Goal: Transaction & Acquisition: Purchase product/service

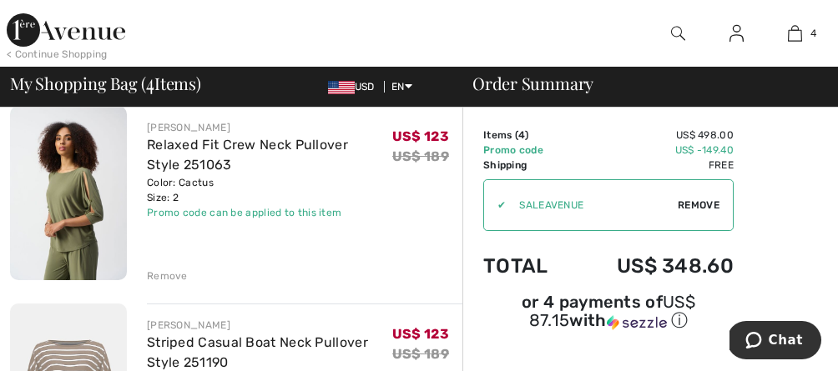
scroll to position [335, 0]
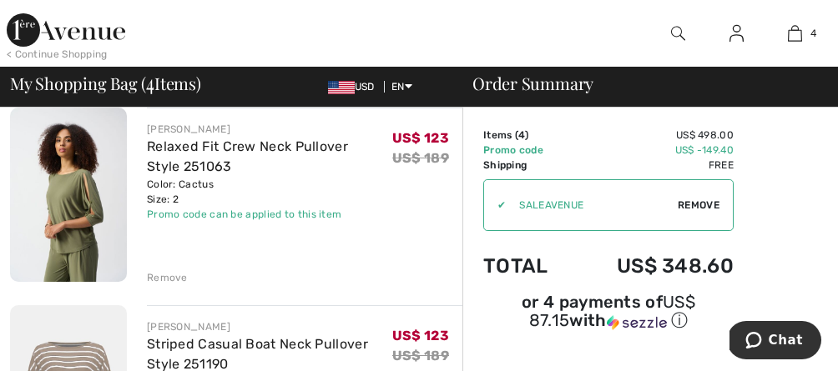
click at [159, 278] on div "Remove" at bounding box center [167, 277] width 41 height 15
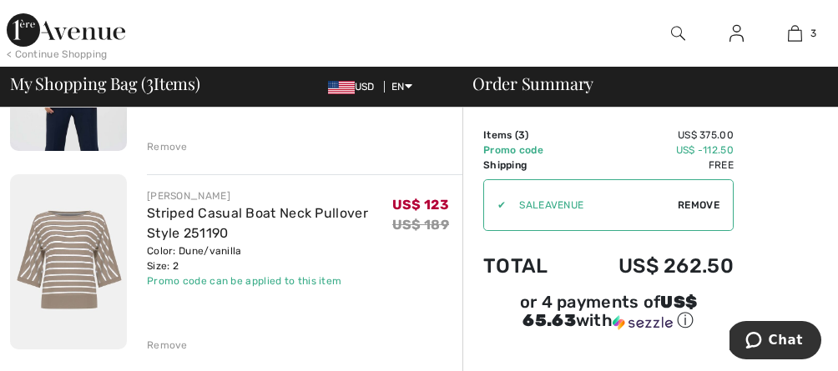
scroll to position [272, 0]
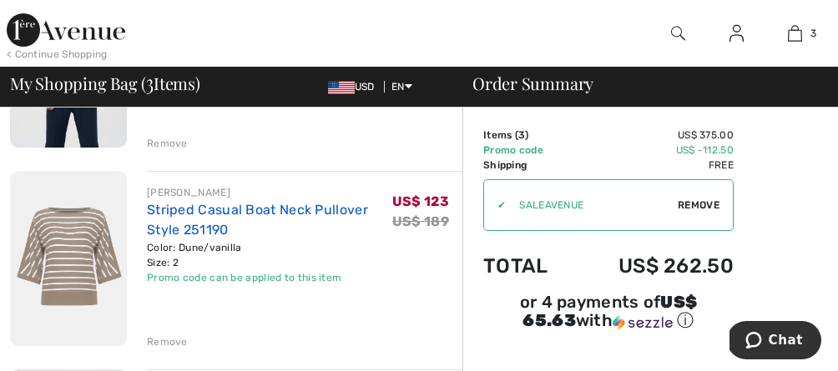
click at [201, 214] on link "Striped Casual Boat Neck Pullover Style 251190" at bounding box center [257, 220] width 221 height 36
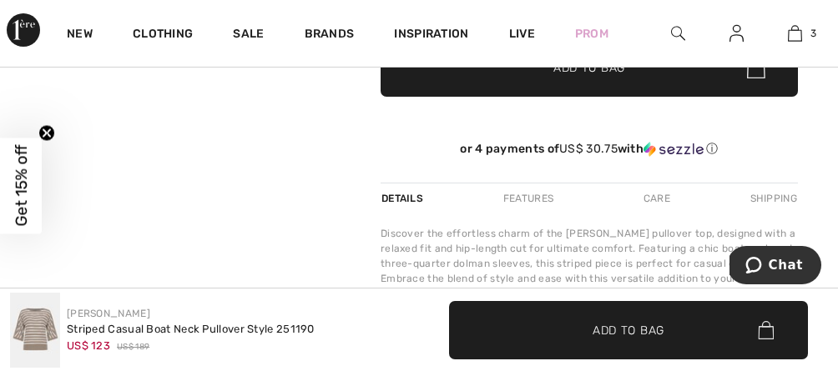
scroll to position [599, 0]
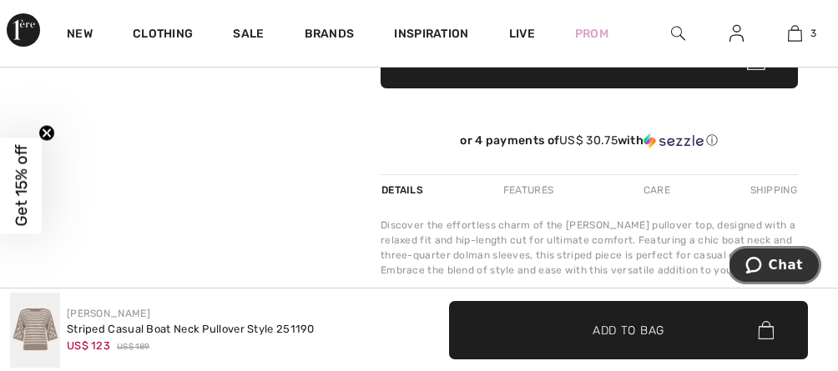
click at [769, 263] on span "Chat" at bounding box center [756, 265] width 23 height 17
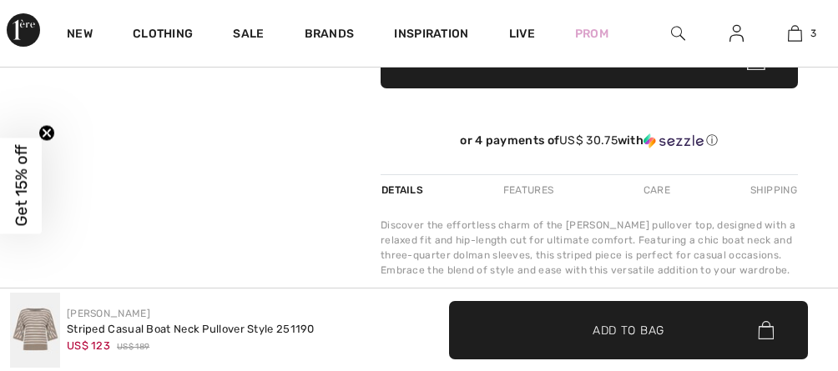
scroll to position [0, 0]
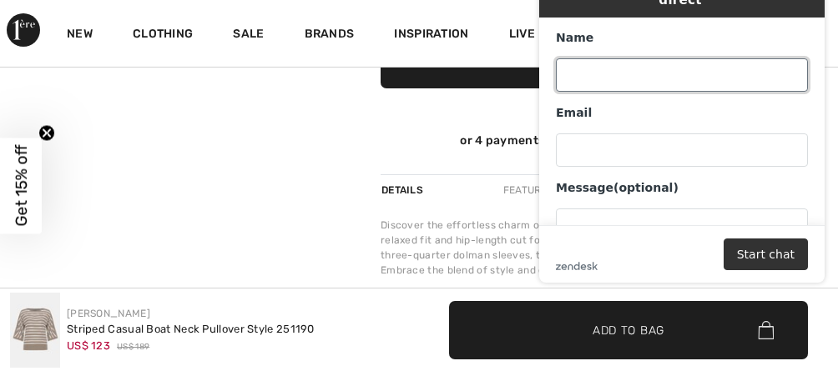
click at [638, 58] on input "Name" at bounding box center [682, 74] width 252 height 33
type input "Jerrol"
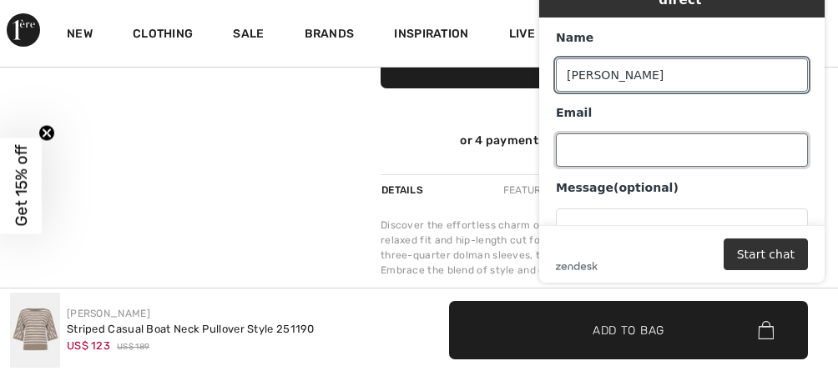
click at [621, 139] on input "Email" at bounding box center [682, 150] width 252 height 33
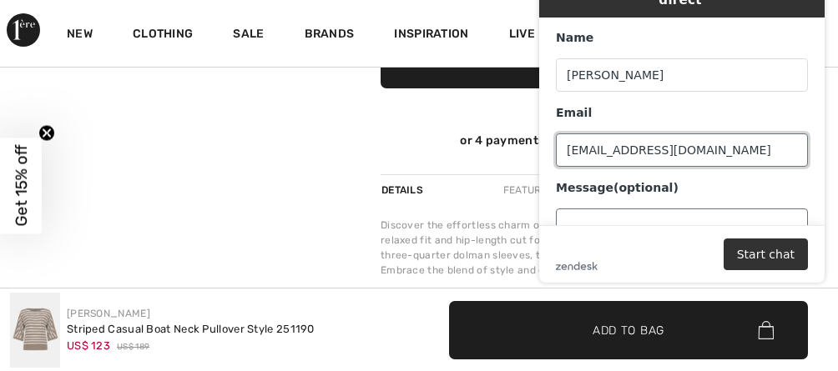
type input "jgoldenco@msn.com"
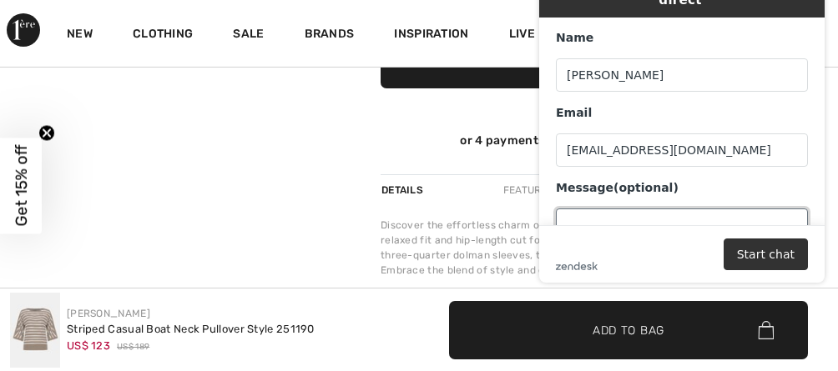
click at [597, 209] on textarea "Message (optional)" at bounding box center [682, 255] width 252 height 93
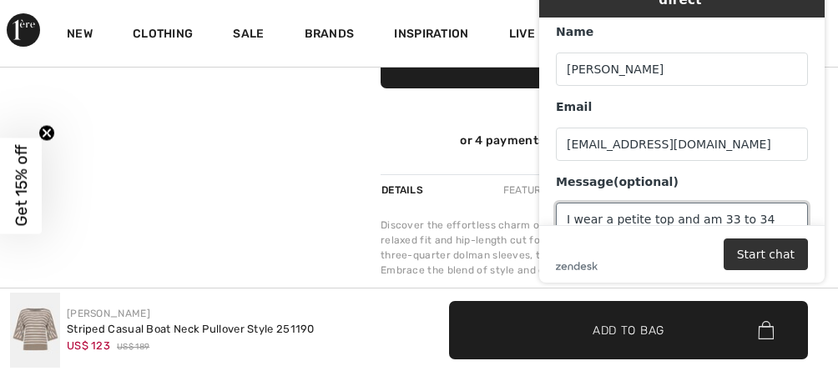
scroll to position [21, 0]
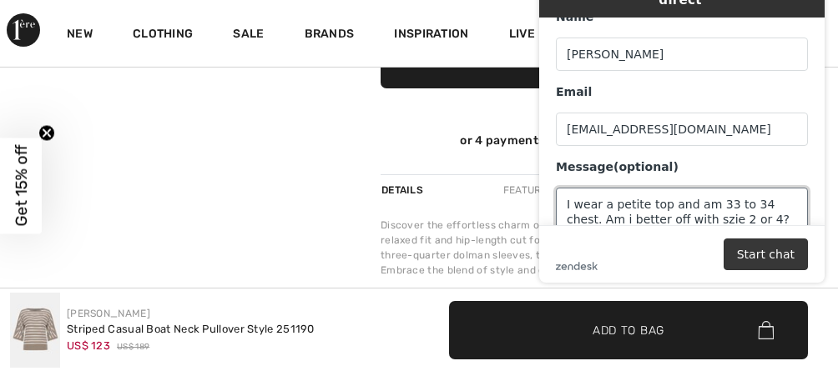
type textarea "I wear a petite top and am 33 to 34 chest. Am i better off with szie 2 or 4?"
click at [779, 258] on button "Start chat" at bounding box center [765, 255] width 84 height 32
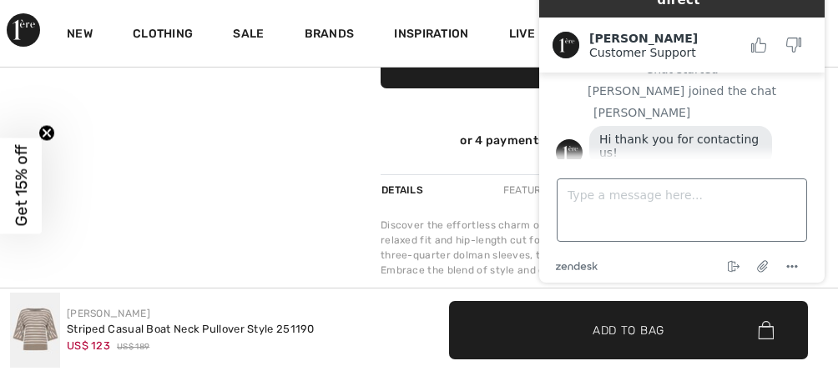
scroll to position [84, 0]
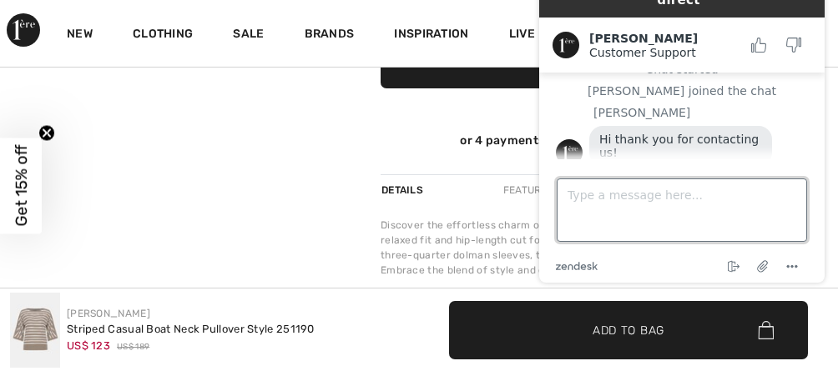
click at [666, 208] on textarea "Type a message here..." at bounding box center [682, 210] width 250 height 63
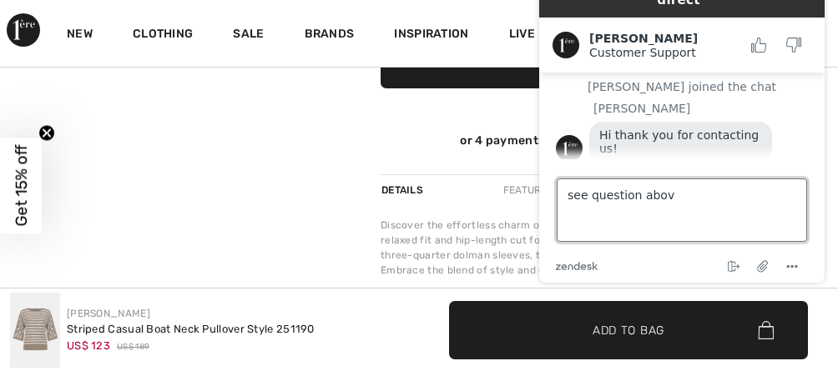
type textarea "see question above"
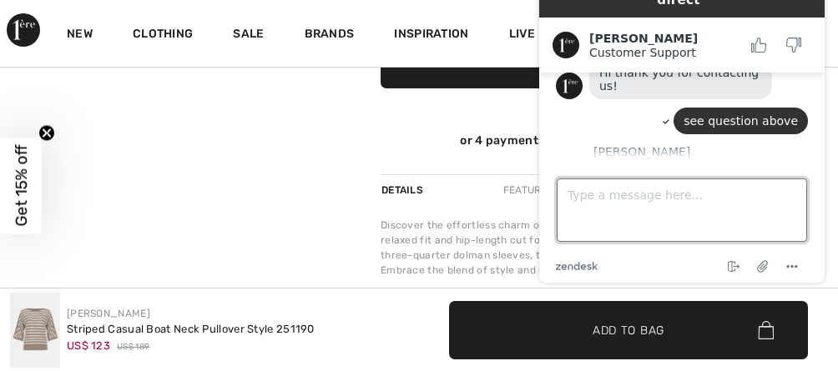
scroll to position [231, 0]
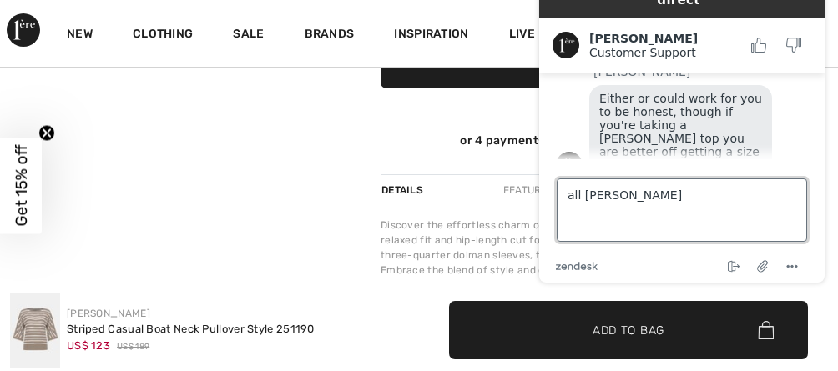
type textarea "all joseph"
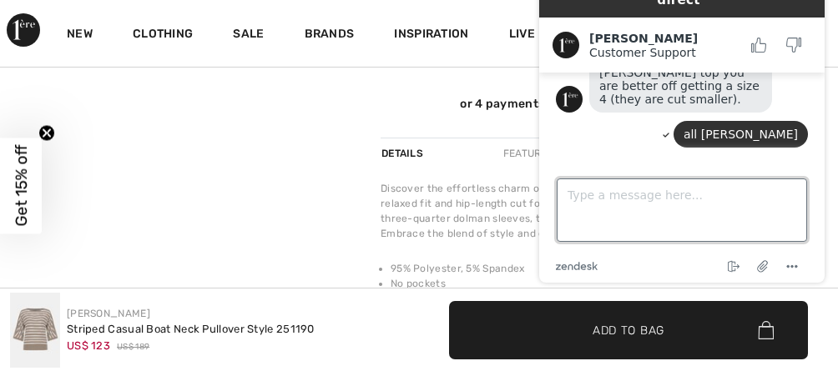
scroll to position [638, 0]
type textarea "i"
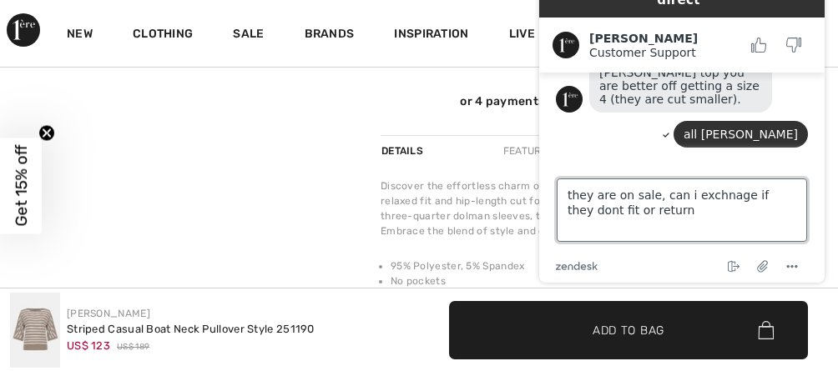
type textarea "they are on sale, can i exchnage if they dont fit or return?"
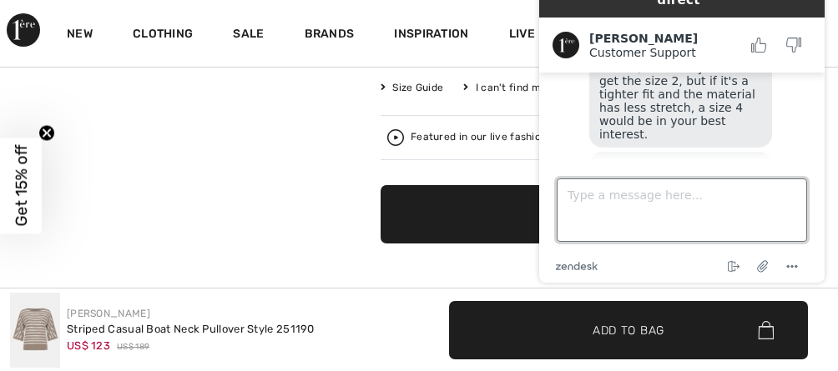
scroll to position [416, 0]
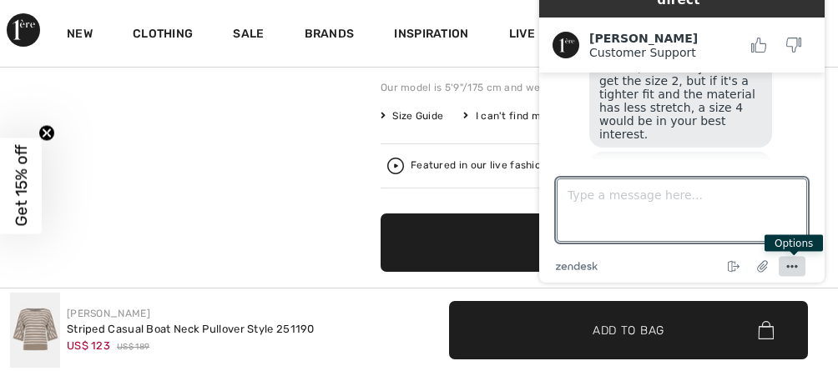
click at [793, 270] on icon "Menu" at bounding box center [792, 267] width 20 height 20
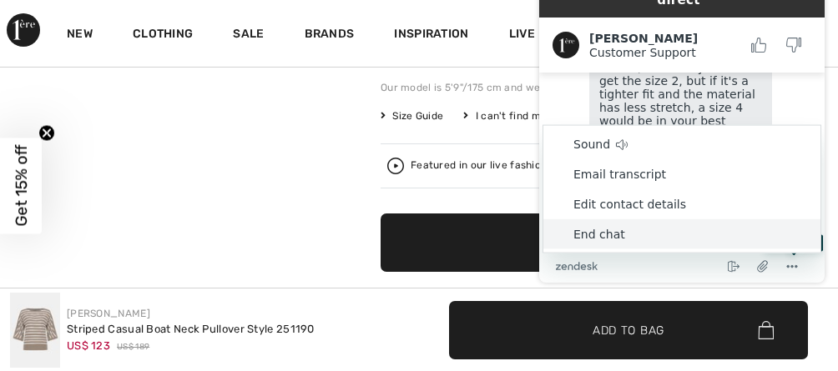
click at [613, 233] on li "End chat" at bounding box center [681, 234] width 277 height 30
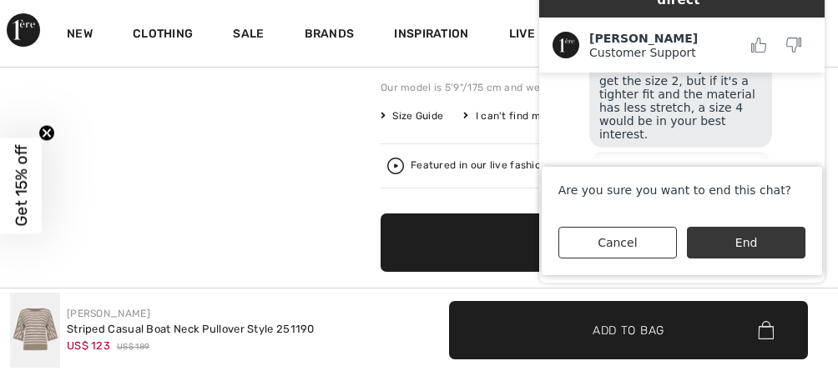
click at [728, 242] on button "End" at bounding box center [746, 243] width 118 height 32
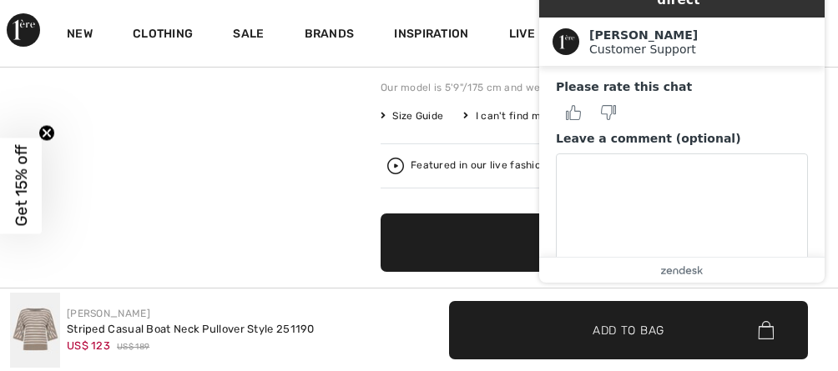
click at [182, 131] on div "Your browser does not support the video tag. Your browser does not support the …" at bounding box center [170, 275] width 340 height 1029
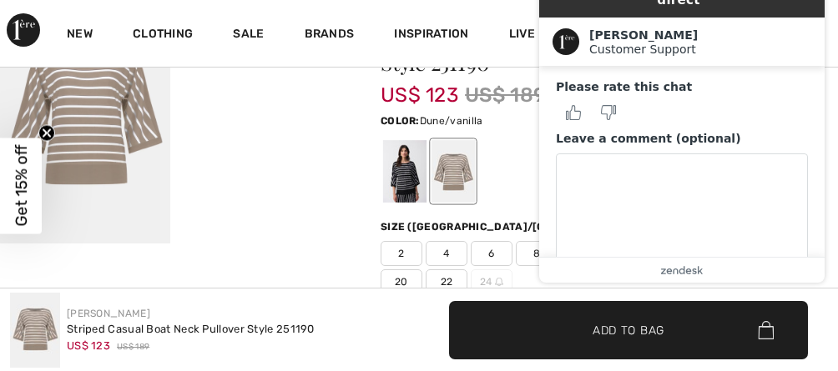
scroll to position [184, 0]
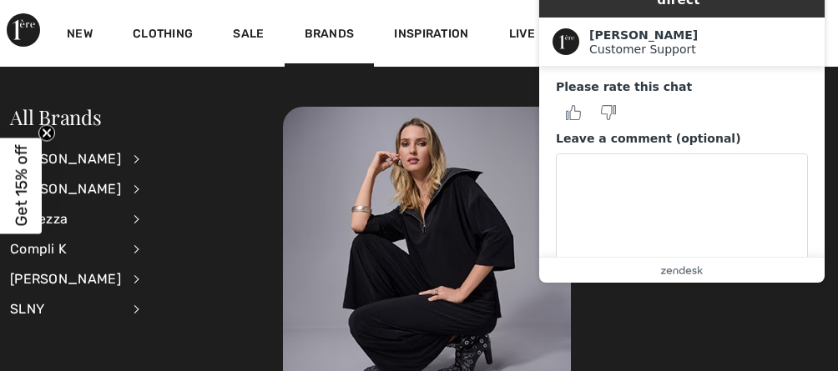
click at [383, 6] on div "Inspiration" at bounding box center [431, 33] width 114 height 67
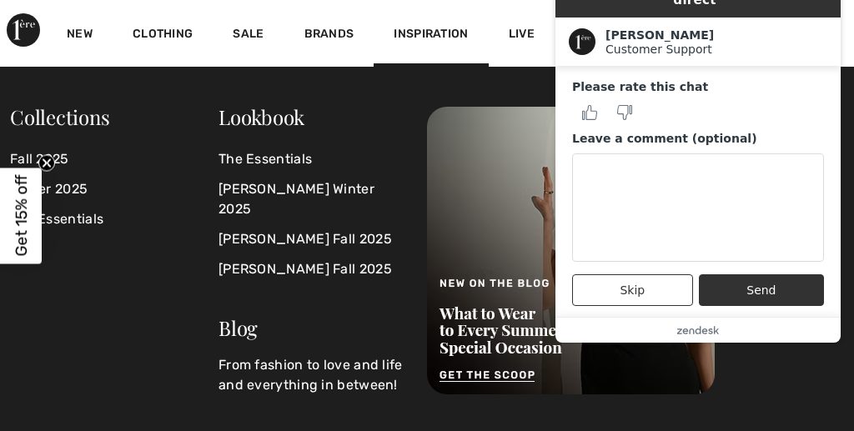
scroll to position [40, 0]
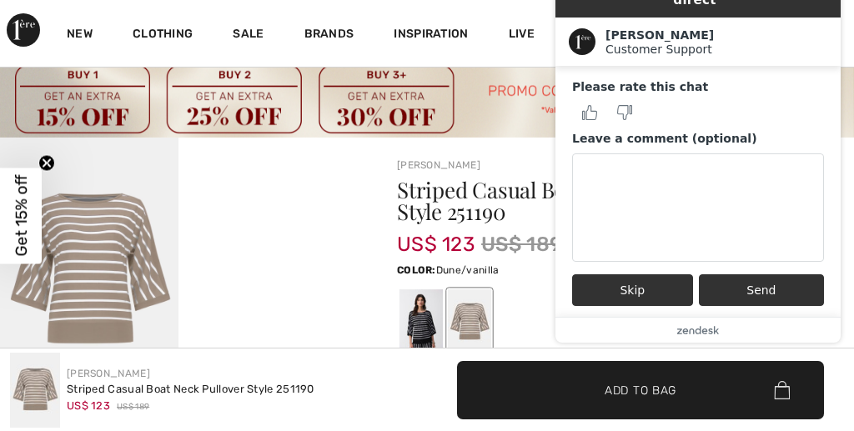
click at [663, 275] on button "Skip" at bounding box center [632, 291] width 121 height 32
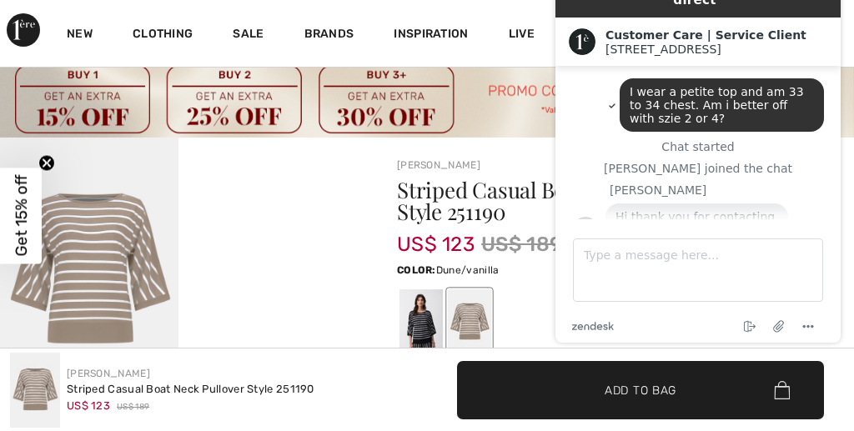
scroll to position [461, 0]
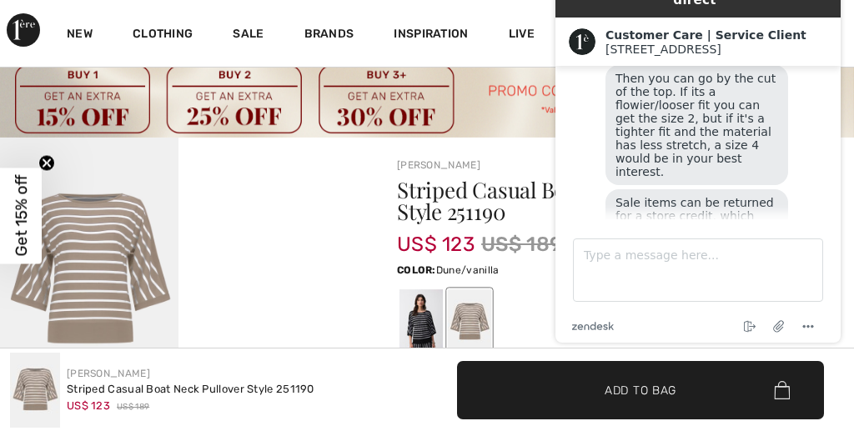
click at [572, 98] on main "I wear a petite top and am 33 to 34 chest. Am i better off with szie 2 or 4? Ch…" at bounding box center [700, 143] width 273 height 154
click at [808, 327] on circle "Menu" at bounding box center [809, 326] width 3 height 3
click at [522, 306] on div at bounding box center [605, 320] width 417 height 69
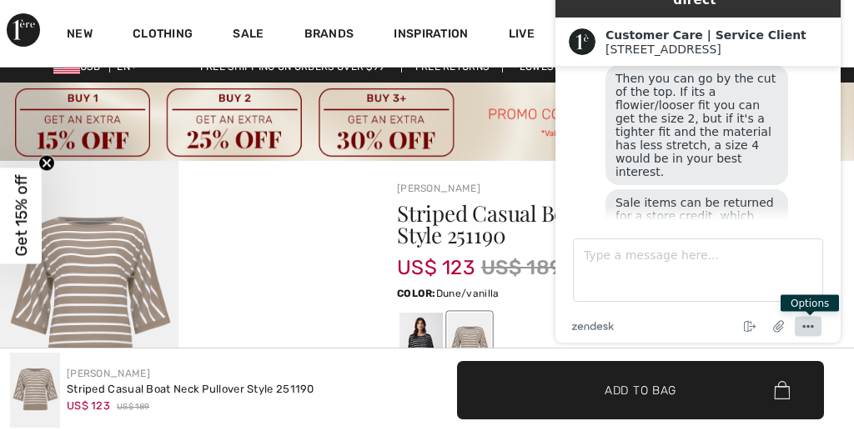
scroll to position [0, 0]
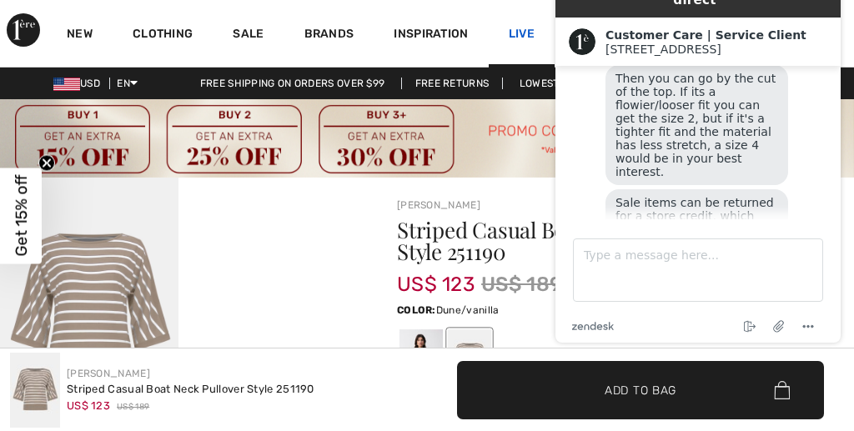
click at [511, 41] on link "Live" at bounding box center [522, 34] width 26 height 18
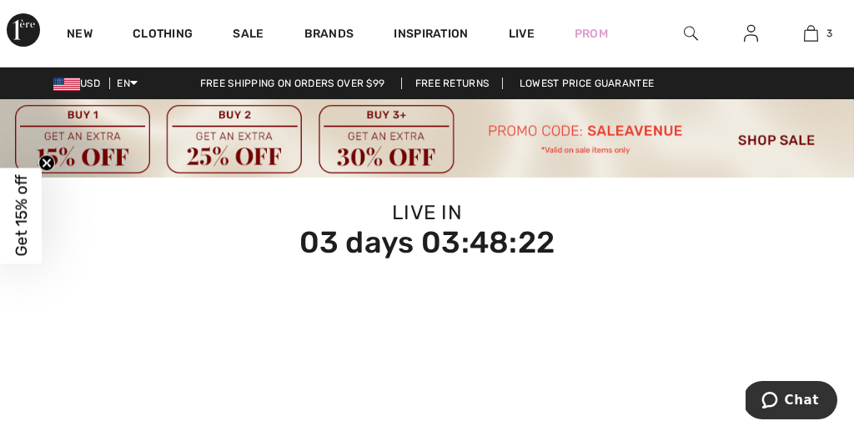
click at [688, 26] on img at bounding box center [691, 33] width 14 height 20
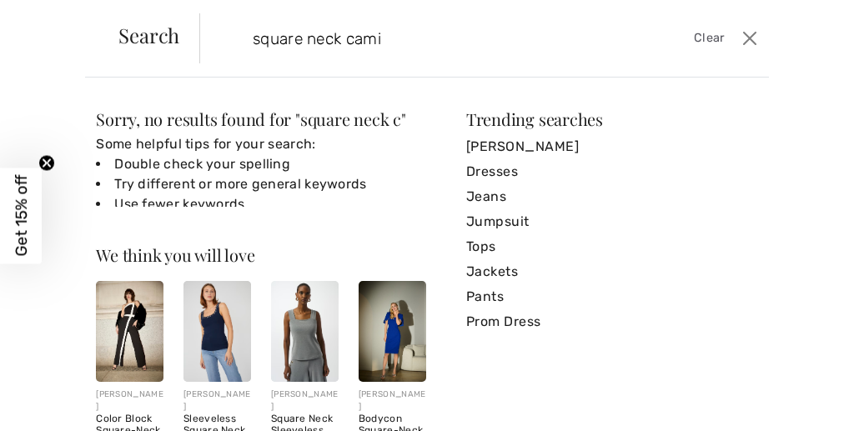
type input "square neck cami"
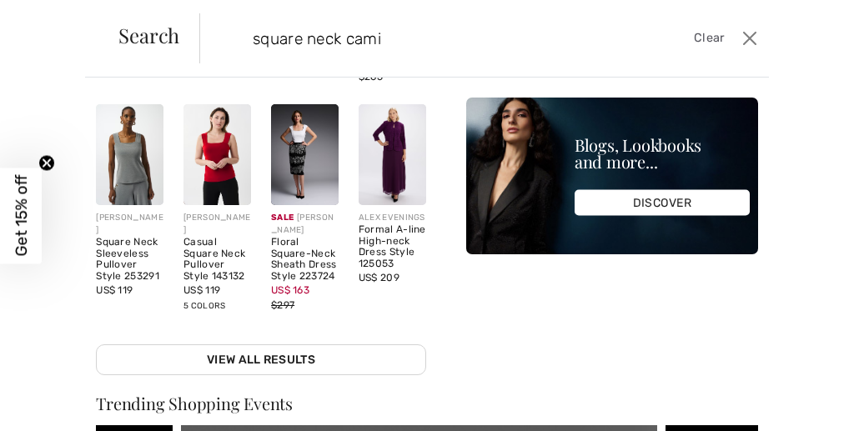
scroll to position [248, 0]
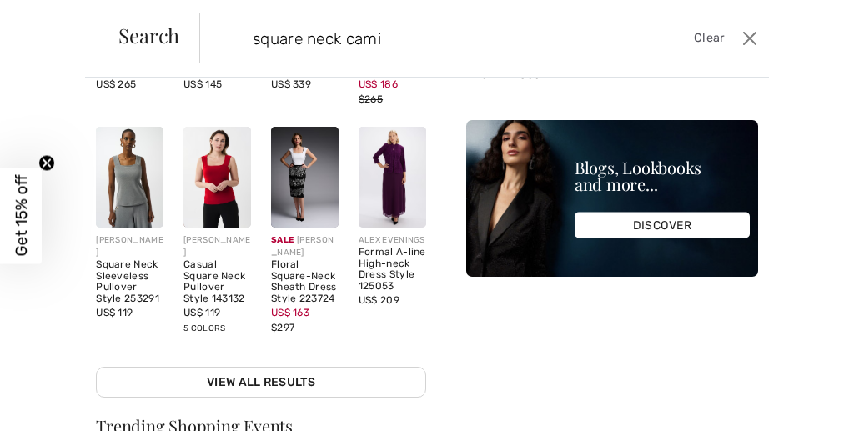
click at [119, 293] on div "Square Neck Sleeveless Pullover Style 253291" at bounding box center [130, 283] width 68 height 46
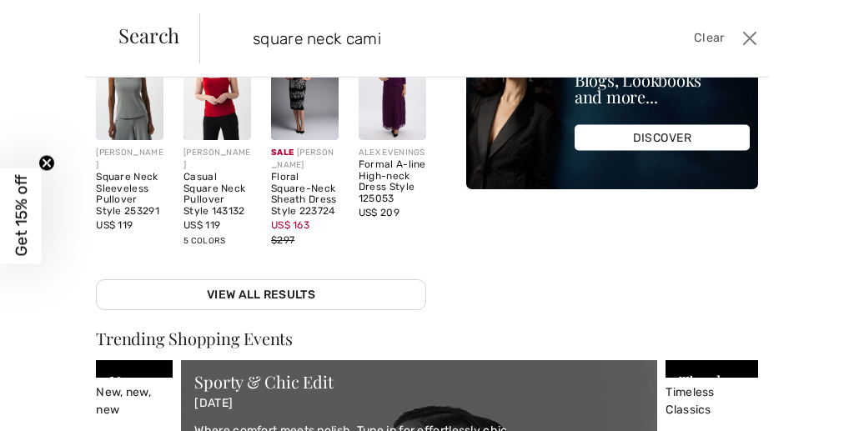
scroll to position [348, 0]
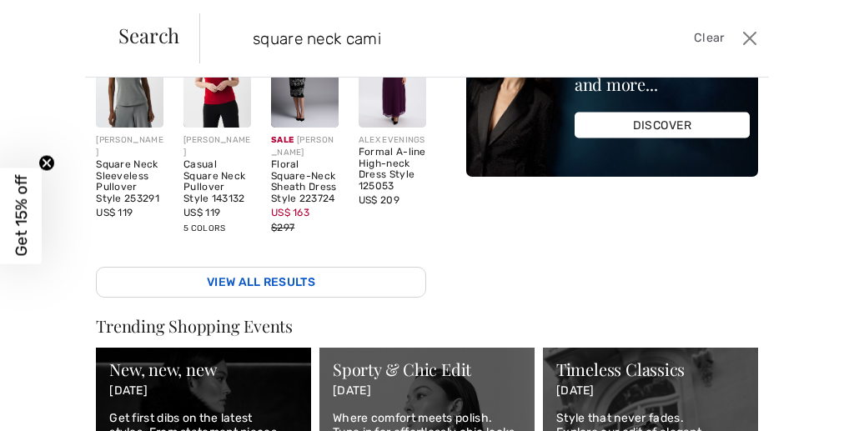
click at [138, 285] on link "View All Results" at bounding box center [261, 282] width 330 height 31
click at [261, 280] on link "View All Results" at bounding box center [261, 282] width 330 height 31
click at [753, 38] on button "Close" at bounding box center [750, 38] width 24 height 27
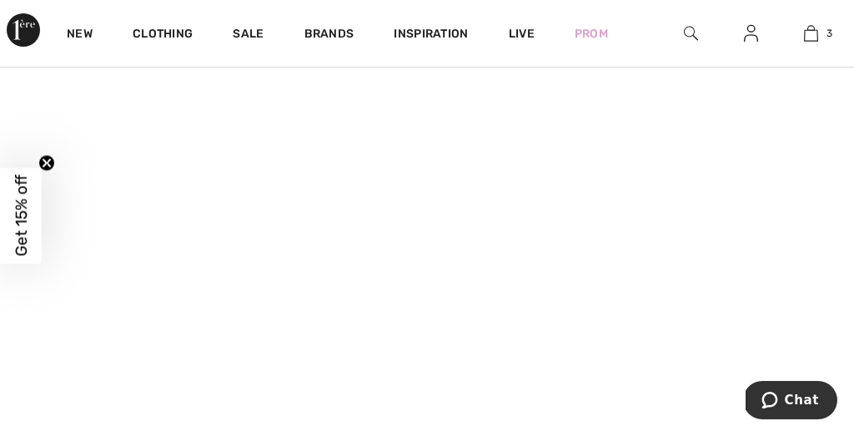
scroll to position [0, 0]
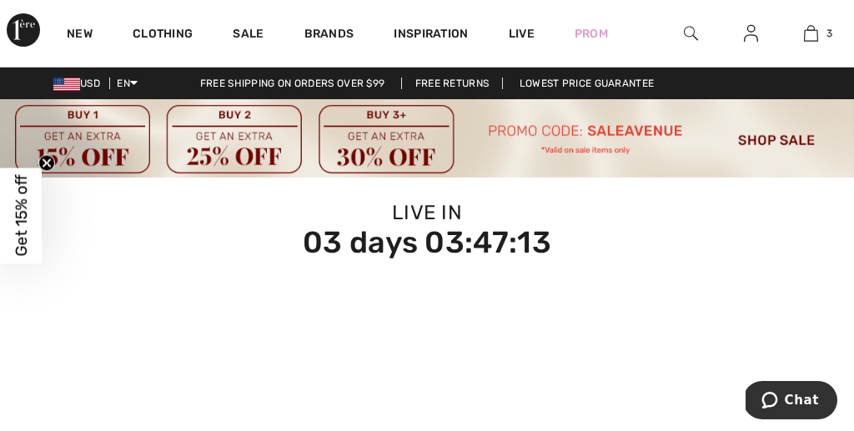
click at [683, 26] on div at bounding box center [692, 33] width 60 height 67
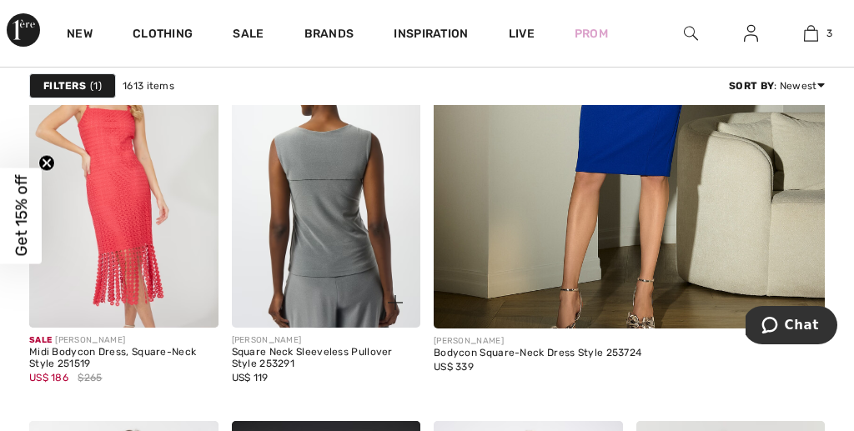
scroll to position [622, 0]
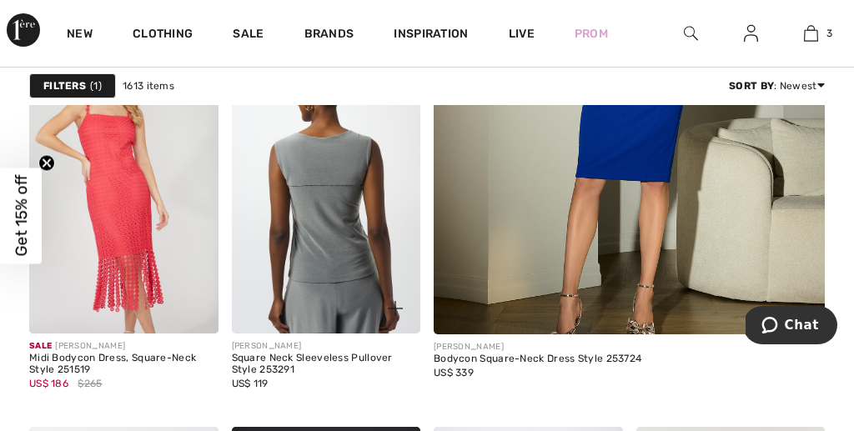
click at [331, 245] on img at bounding box center [326, 193] width 189 height 284
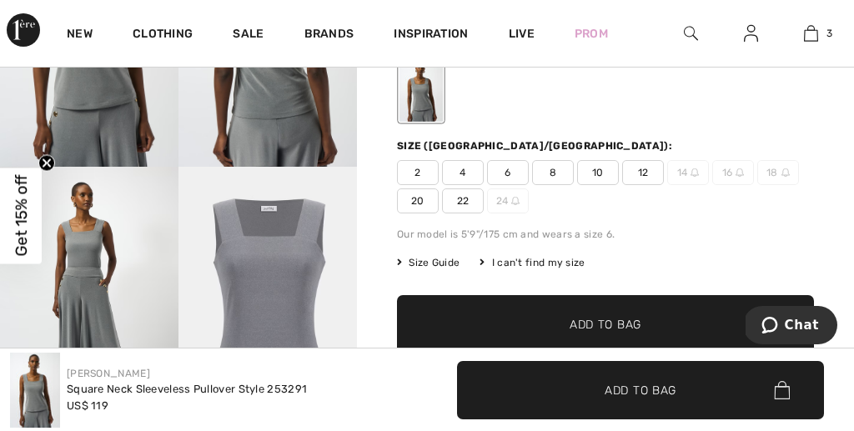
scroll to position [285, 0]
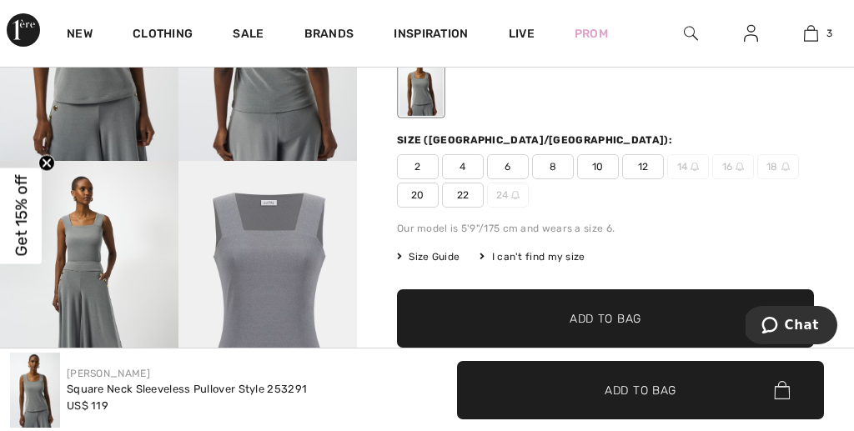
click at [459, 168] on span "4" at bounding box center [463, 166] width 42 height 25
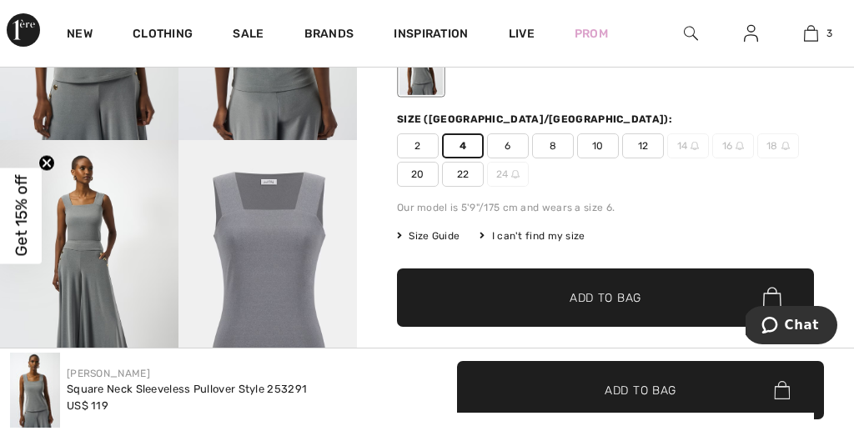
scroll to position [311, 0]
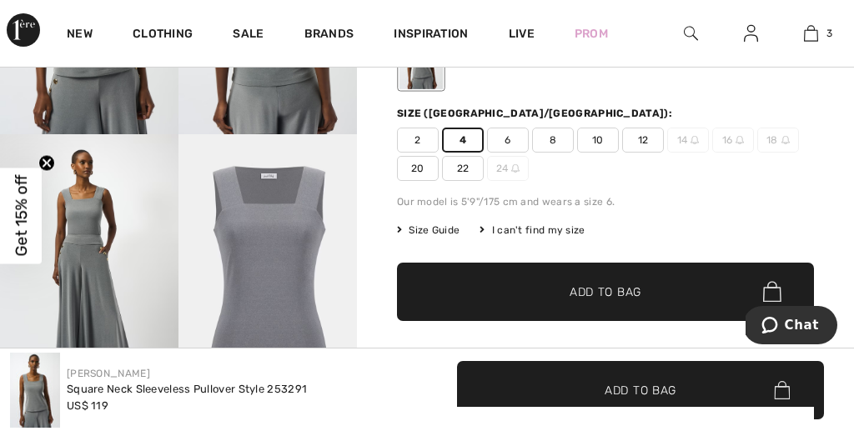
click at [572, 283] on span "Add to Bag" at bounding box center [606, 292] width 72 height 18
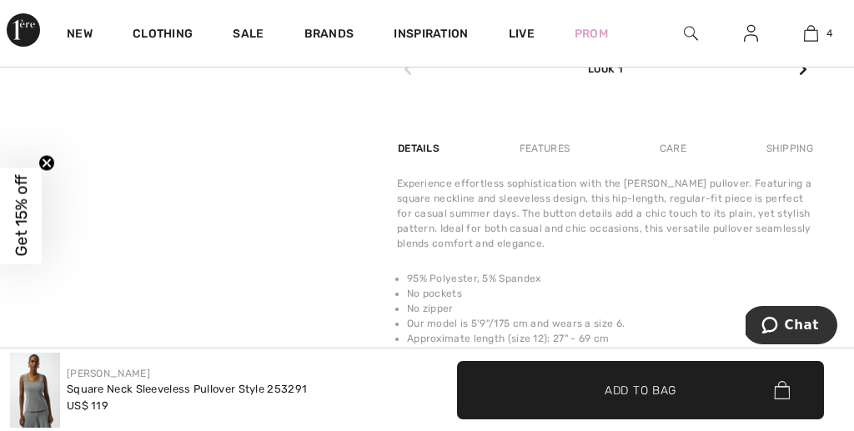
scroll to position [1087, 0]
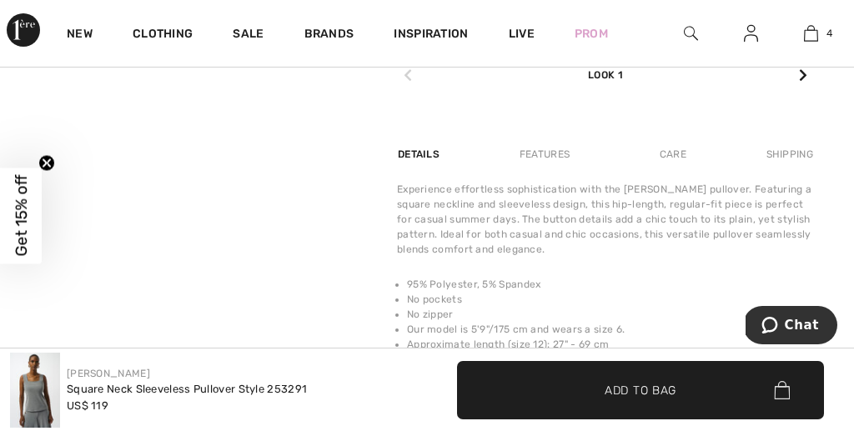
click at [545, 156] on div "Features" at bounding box center [545, 154] width 78 height 30
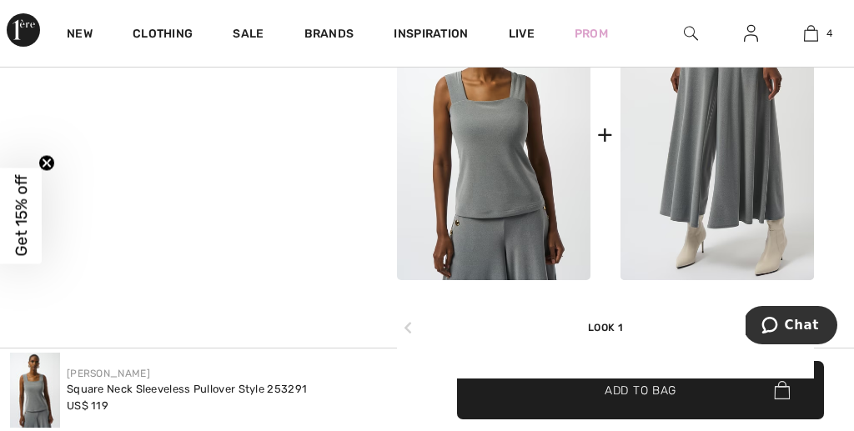
scroll to position [818, 0]
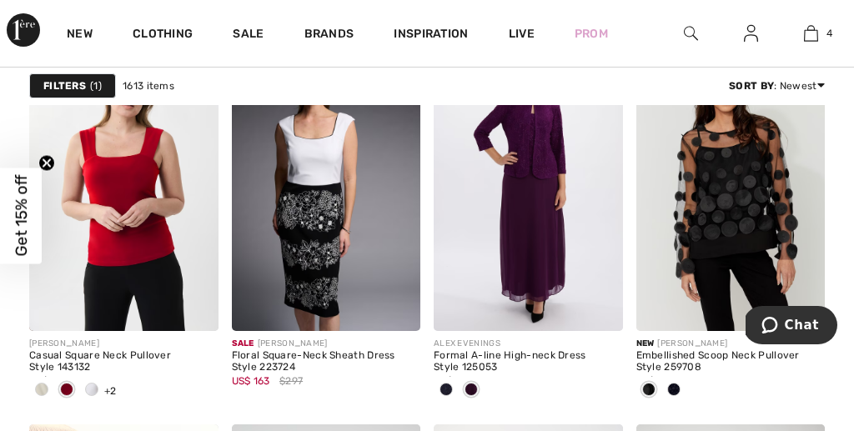
scroll to position [1008, 0]
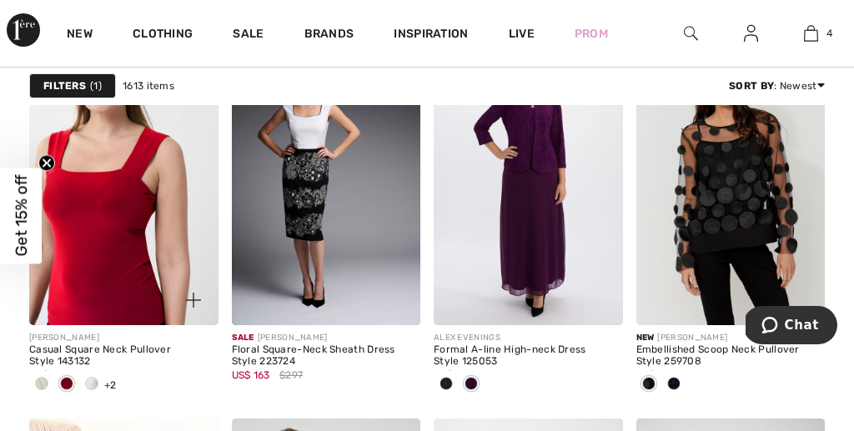
click at [147, 217] on img at bounding box center [123, 184] width 189 height 284
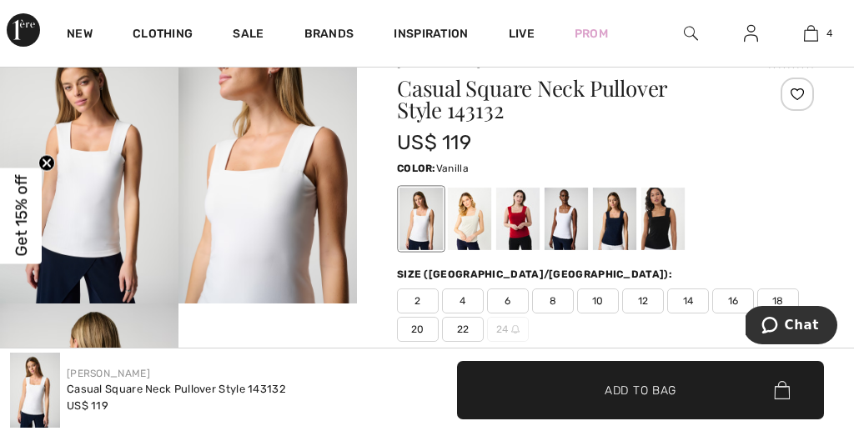
scroll to position [135, 0]
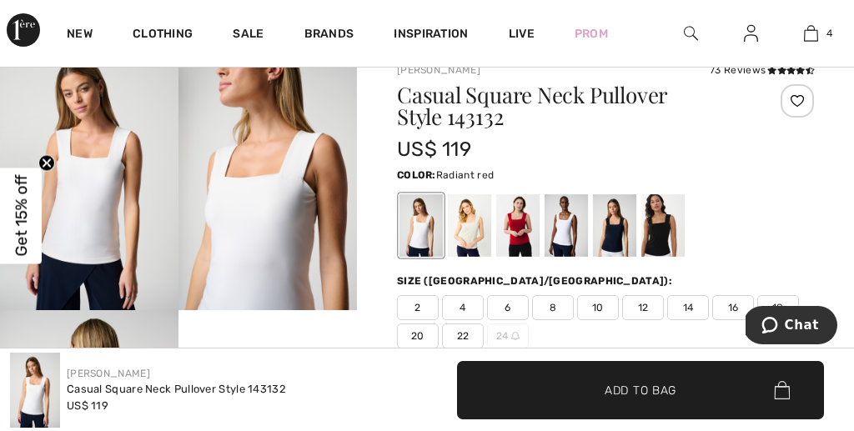
click at [512, 237] on div at bounding box center [517, 225] width 43 height 63
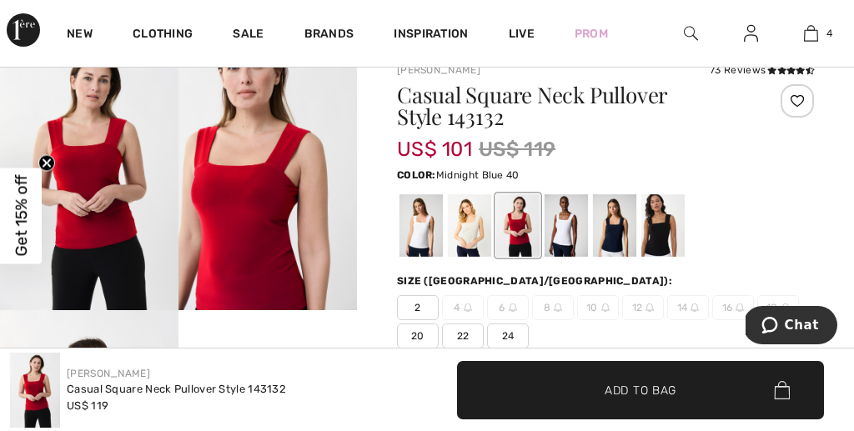
click at [616, 230] on div at bounding box center [614, 225] width 43 height 63
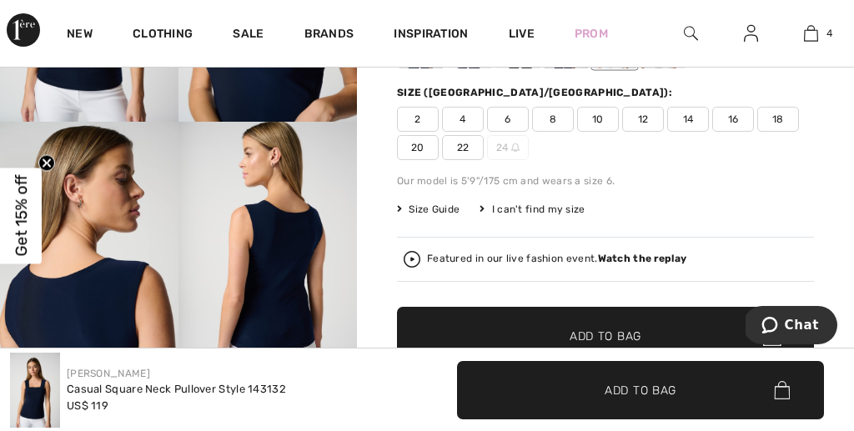
scroll to position [312, 0]
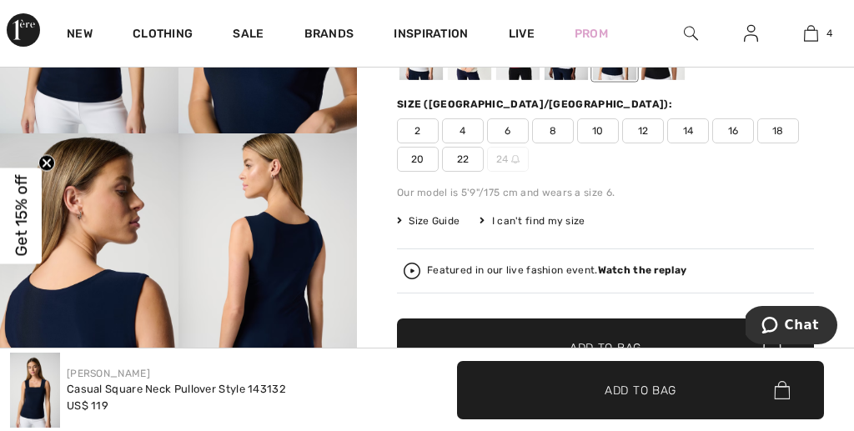
click at [466, 131] on span "4" at bounding box center [463, 130] width 42 height 25
click at [537, 334] on span "✔ Added to Bag Add to Bag" at bounding box center [605, 348] width 417 height 58
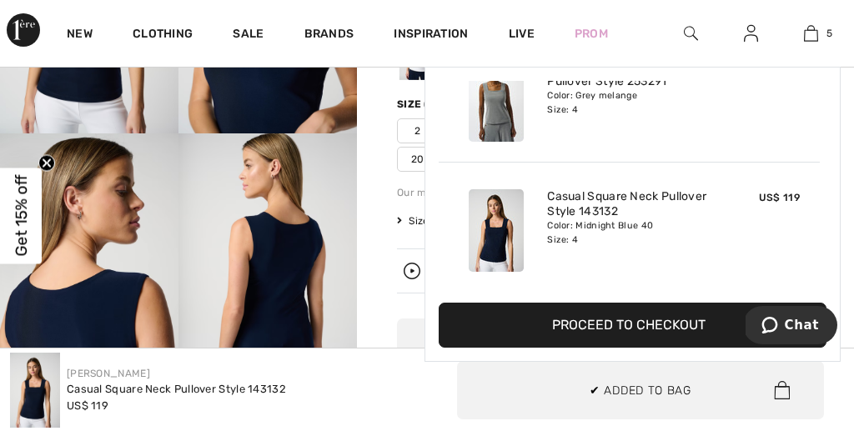
scroll to position [442, 0]
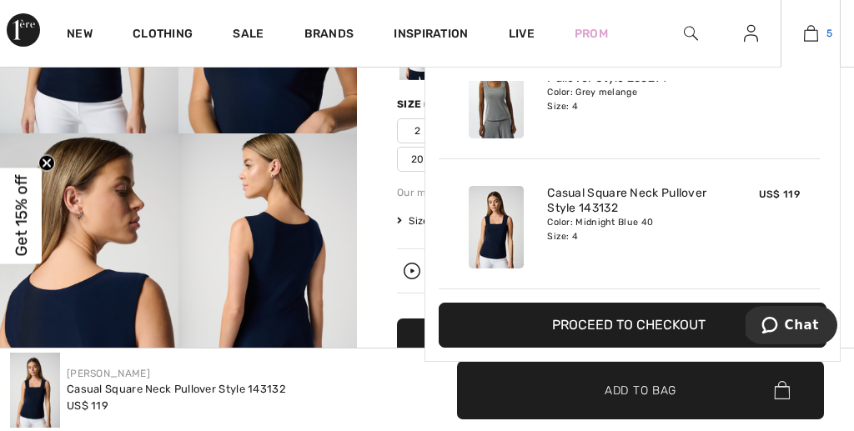
click at [813, 25] on img at bounding box center [811, 33] width 14 height 20
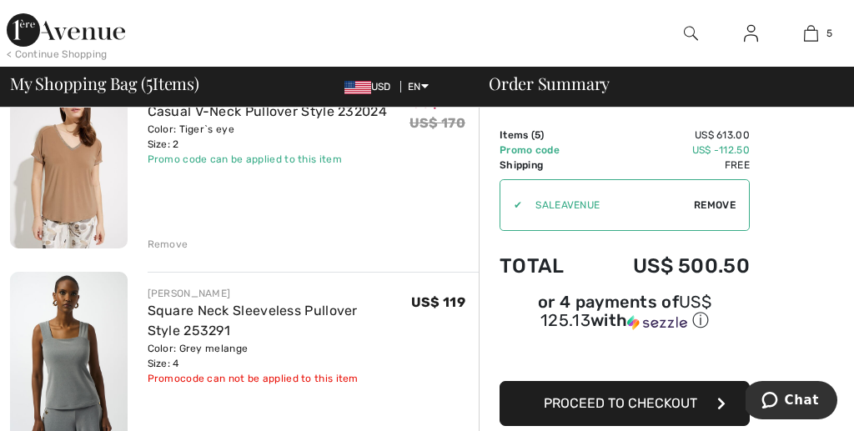
scroll to position [573, 0]
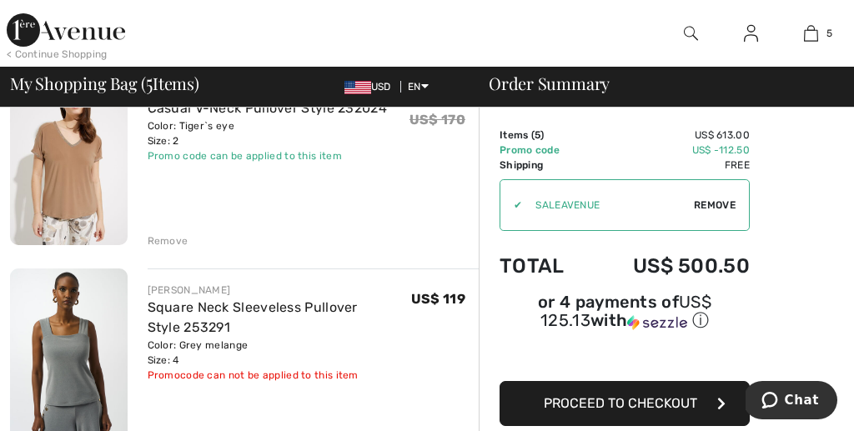
click at [166, 242] on div "Remove" at bounding box center [168, 241] width 41 height 15
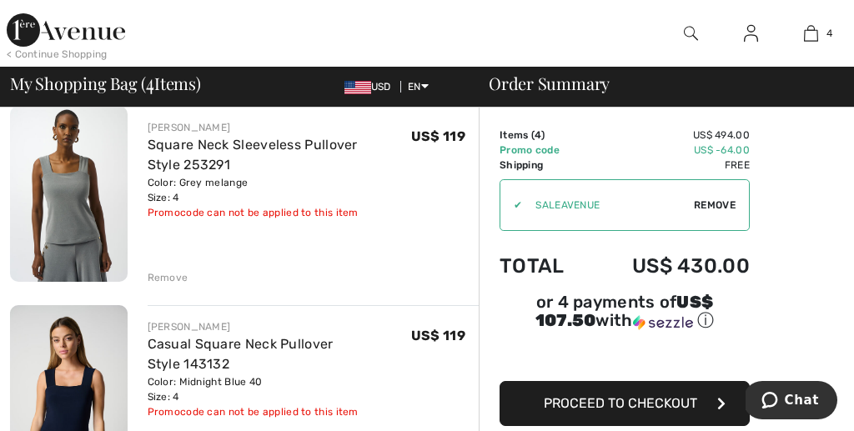
scroll to position [534, 0]
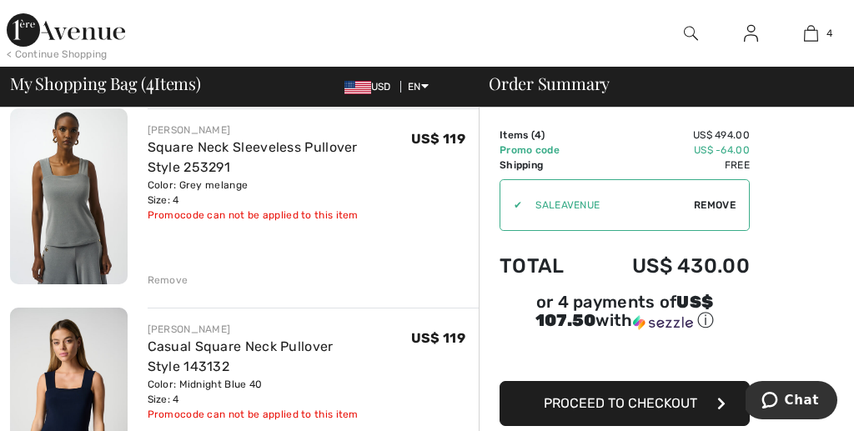
click at [118, 159] on img at bounding box center [69, 195] width 118 height 175
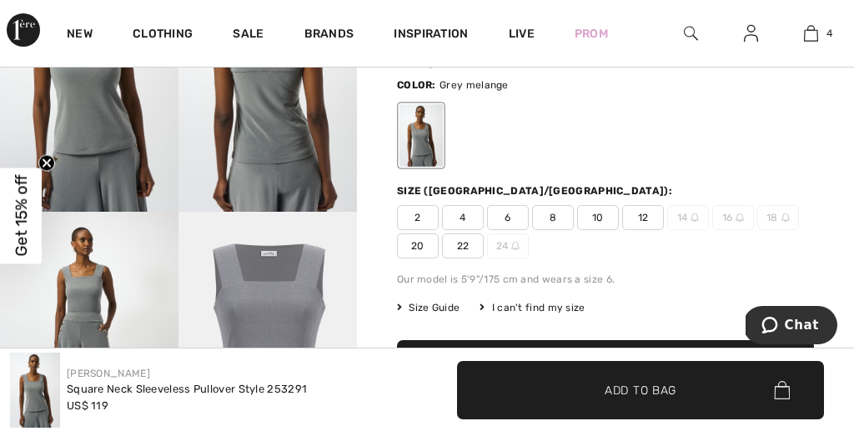
scroll to position [223, 0]
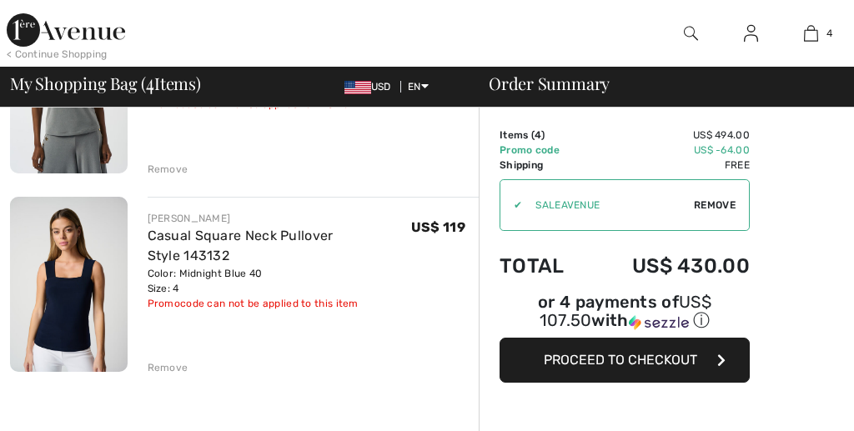
scroll to position [657, 0]
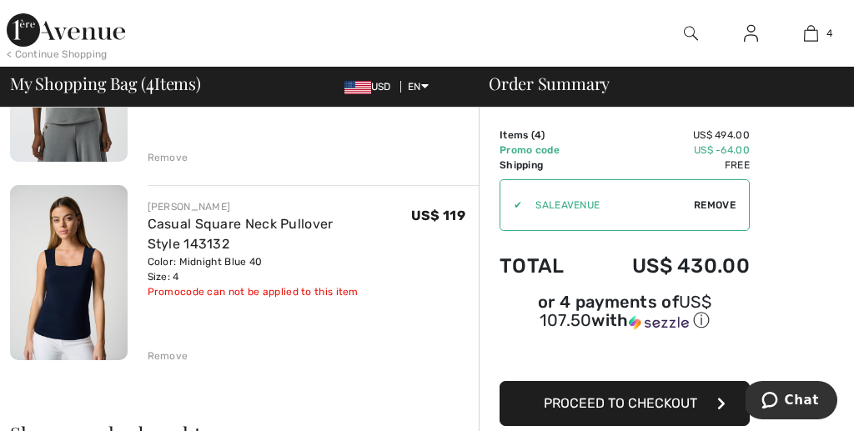
click at [98, 256] on img at bounding box center [69, 273] width 118 height 176
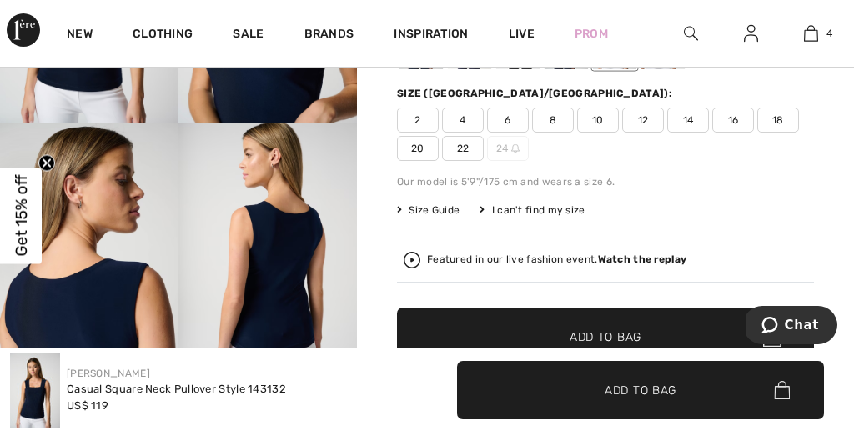
scroll to position [325, 0]
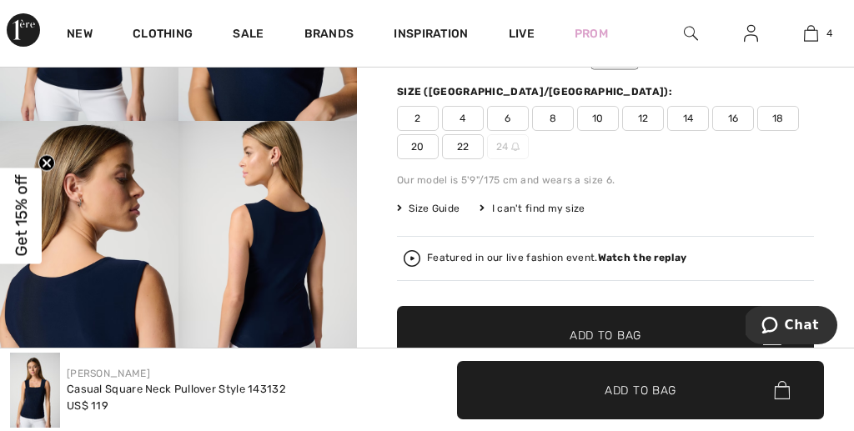
click at [279, 249] on img at bounding box center [268, 255] width 179 height 268
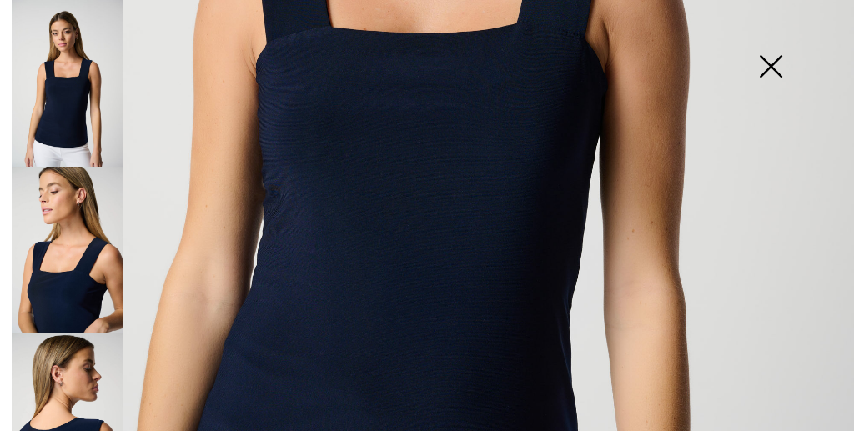
scroll to position [562, 0]
click at [58, 355] on img at bounding box center [67, 416] width 111 height 167
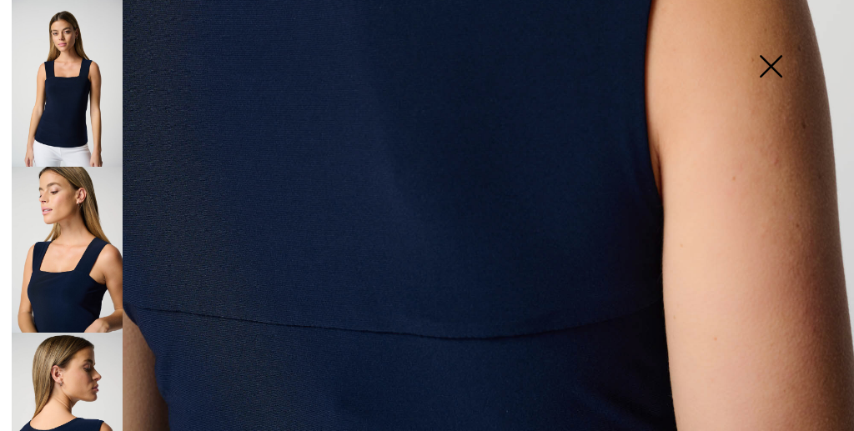
scroll to position [850, 0]
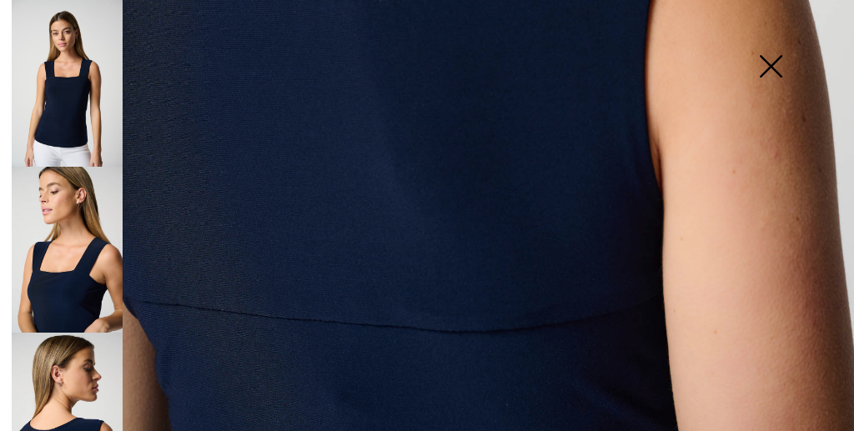
click at [774, 66] on img at bounding box center [770, 68] width 83 height 86
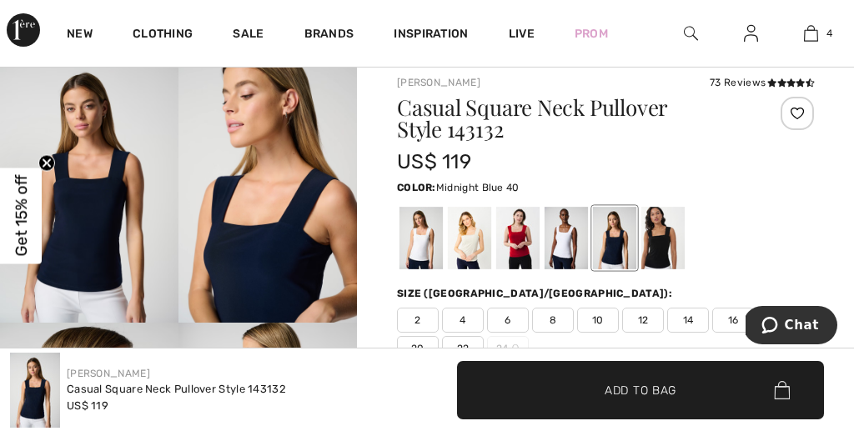
scroll to position [0, 0]
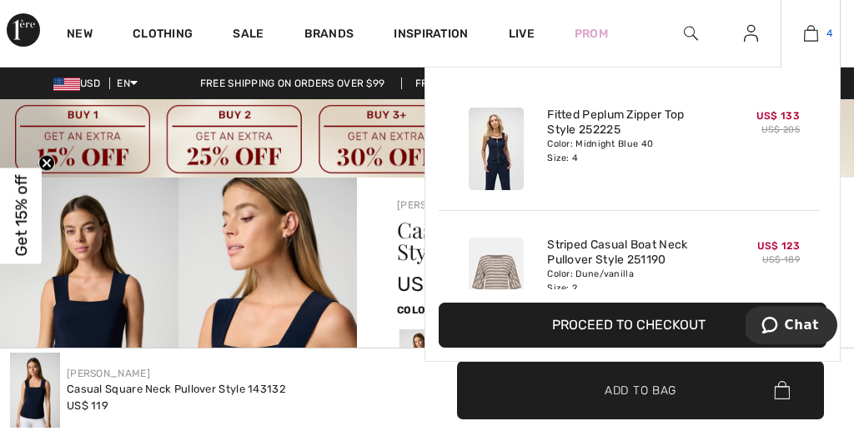
click at [809, 30] on img at bounding box center [811, 33] width 14 height 20
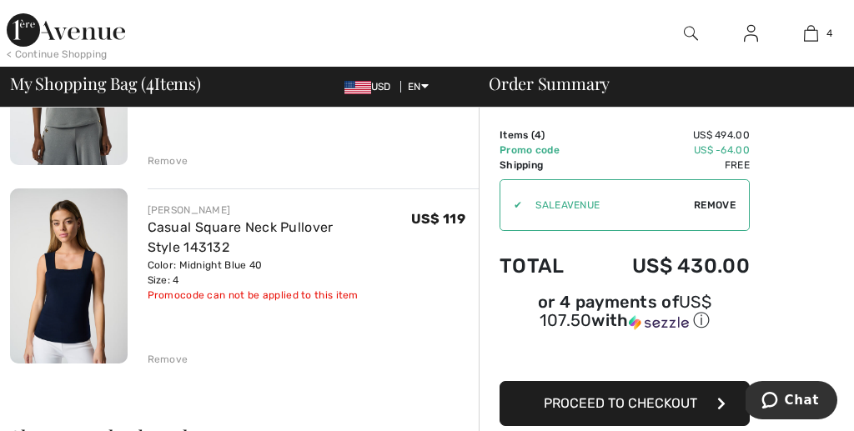
scroll to position [654, 0]
click at [159, 355] on div "Remove" at bounding box center [168, 358] width 41 height 15
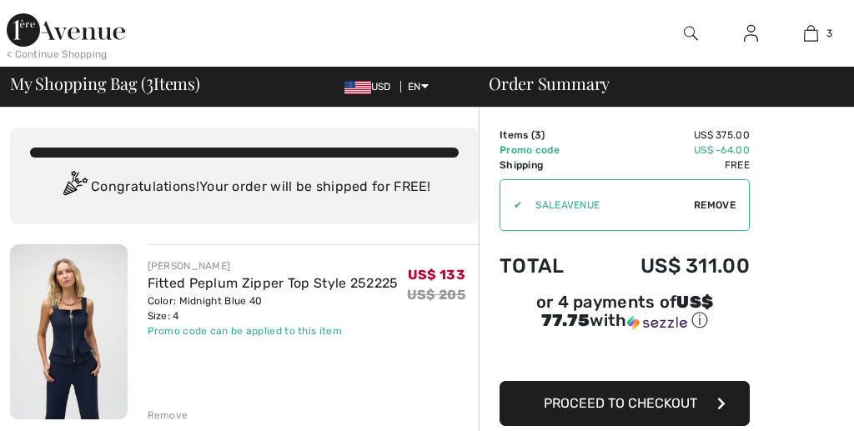
scroll to position [0, 0]
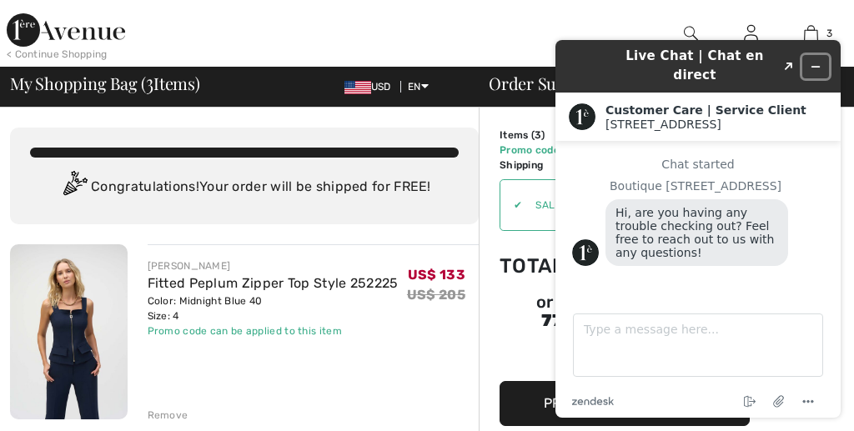
click at [814, 61] on icon "Minimize widget" at bounding box center [816, 67] width 12 height 12
